Goal: Transaction & Acquisition: Purchase product/service

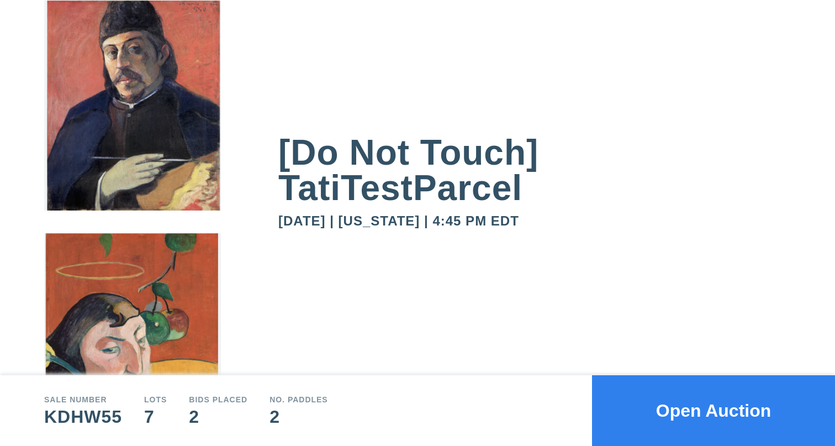
click at [719, 418] on button "Open Auction" at bounding box center [713, 410] width 243 height 71
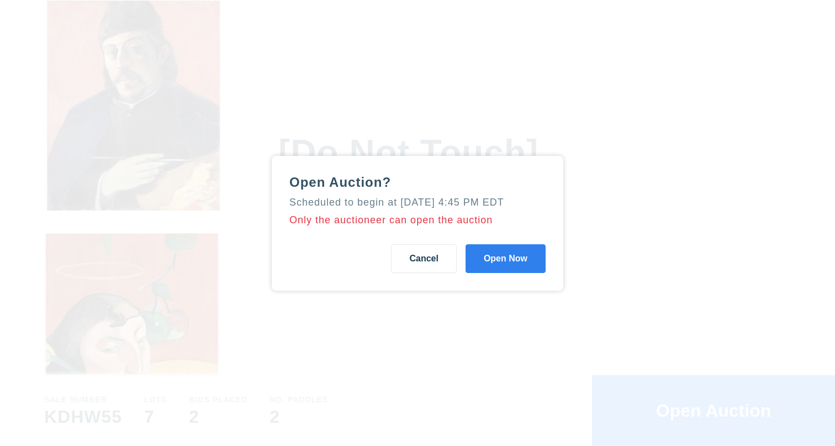
click at [529, 270] on button "Open Now" at bounding box center [506, 258] width 80 height 29
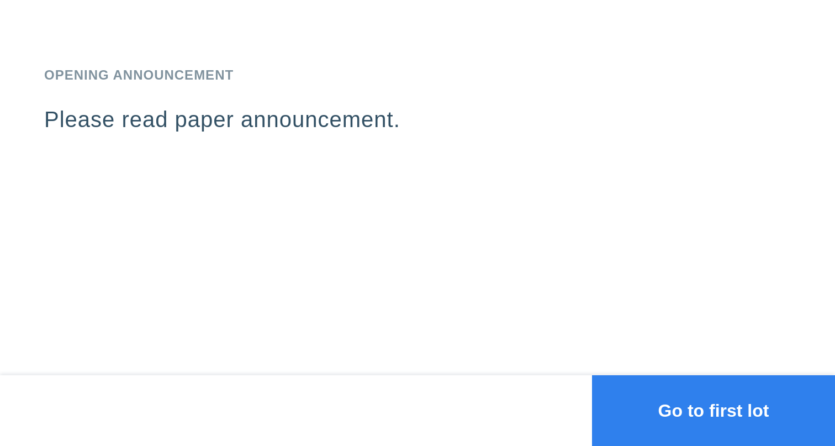
click at [683, 403] on button "Go to first lot" at bounding box center [713, 410] width 243 height 71
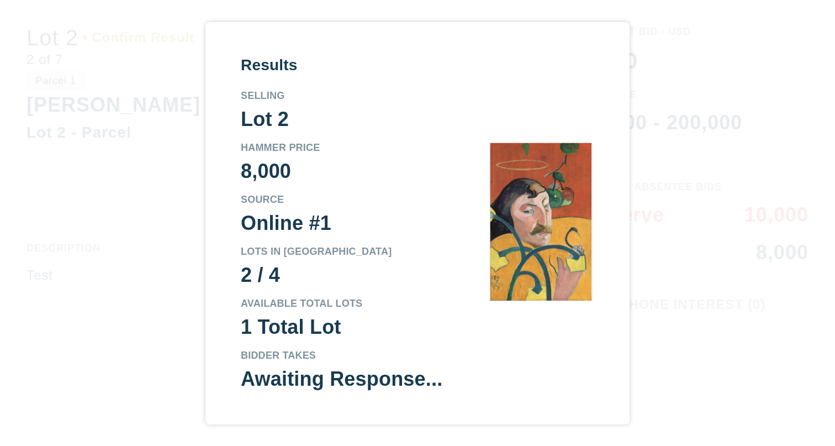
click at [711, 230] on div "Results Selling Lot 2 Hammer Price 8,000 Source Online #1 Lots in Parcel 2 / 4 …" at bounding box center [417, 223] width 835 height 446
